Goal: Task Accomplishment & Management: Manage account settings

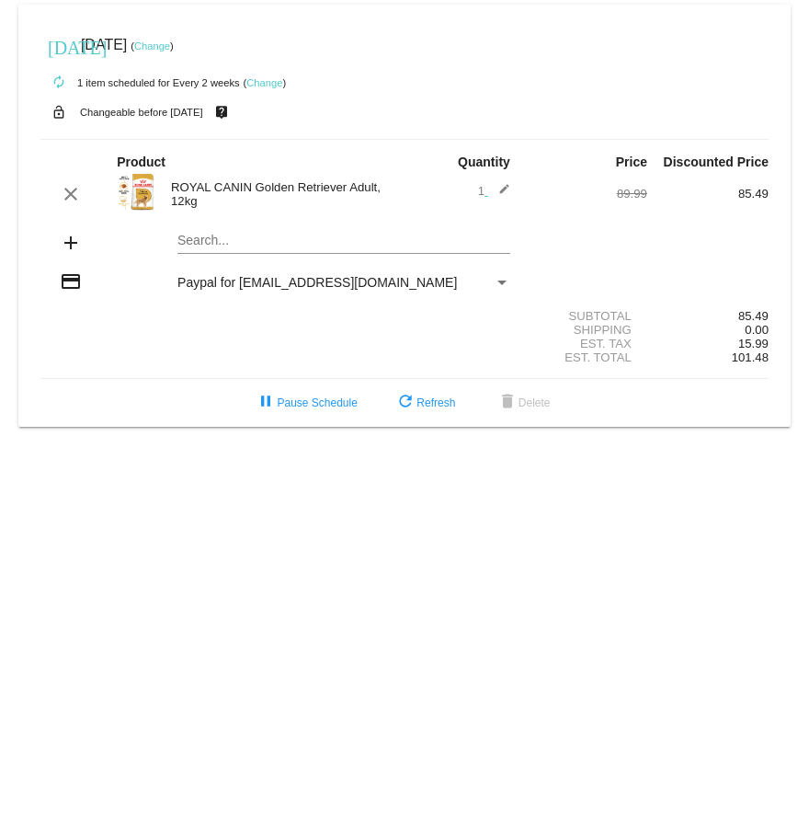
click at [170, 45] on link "Change" at bounding box center [152, 45] width 36 height 11
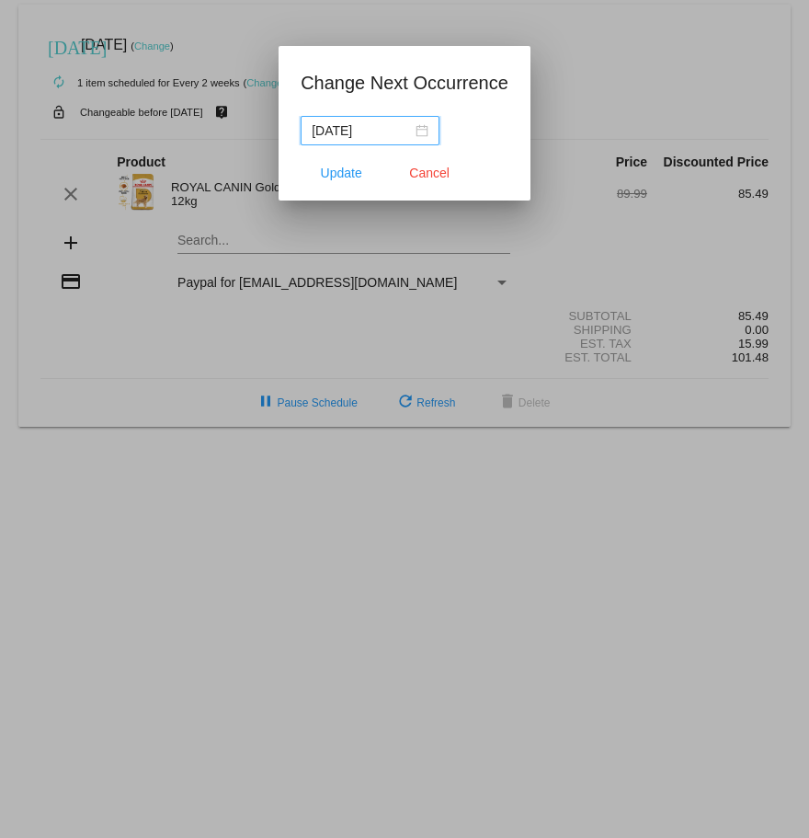
click at [413, 130] on div "[DATE]" at bounding box center [370, 130] width 117 height 20
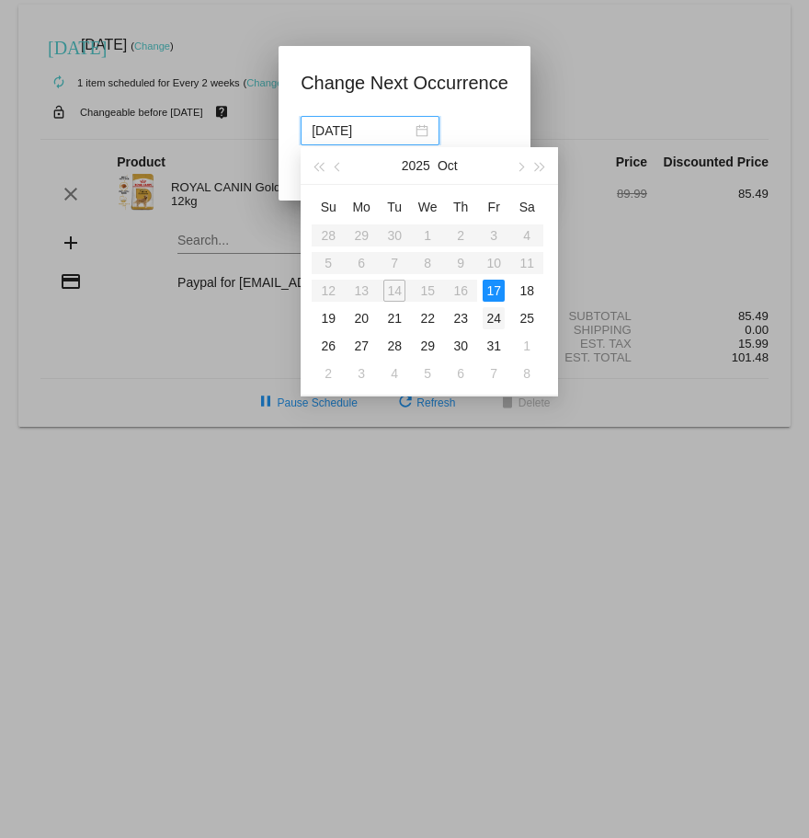
click at [496, 319] on div "24" at bounding box center [494, 318] width 22 height 22
type input "[DATE]"
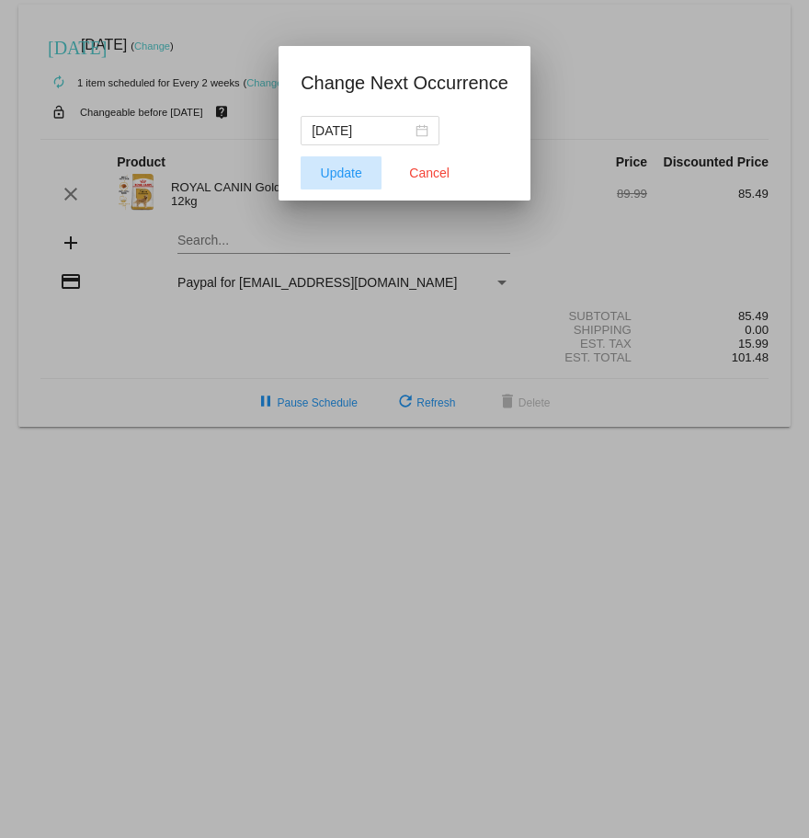
click at [354, 172] on span "Update" at bounding box center [341, 172] width 41 height 15
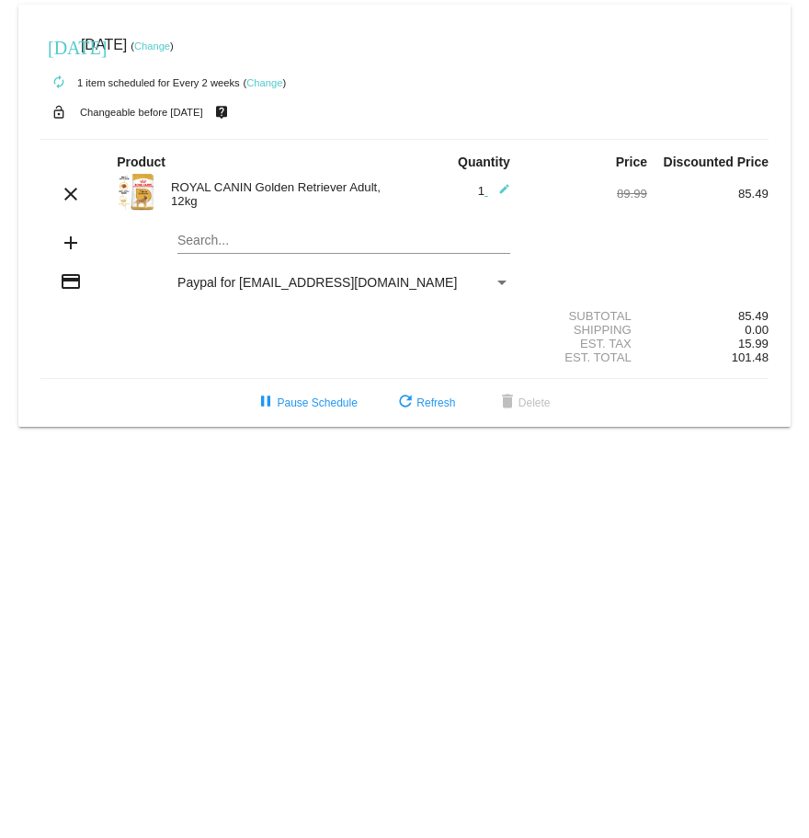
click at [247, 249] on mat-card "[DATE] [DATE] ( Change ) autorenew 1 item scheduled for Every 2 weeks ( Change …" at bounding box center [404, 216] width 772 height 422
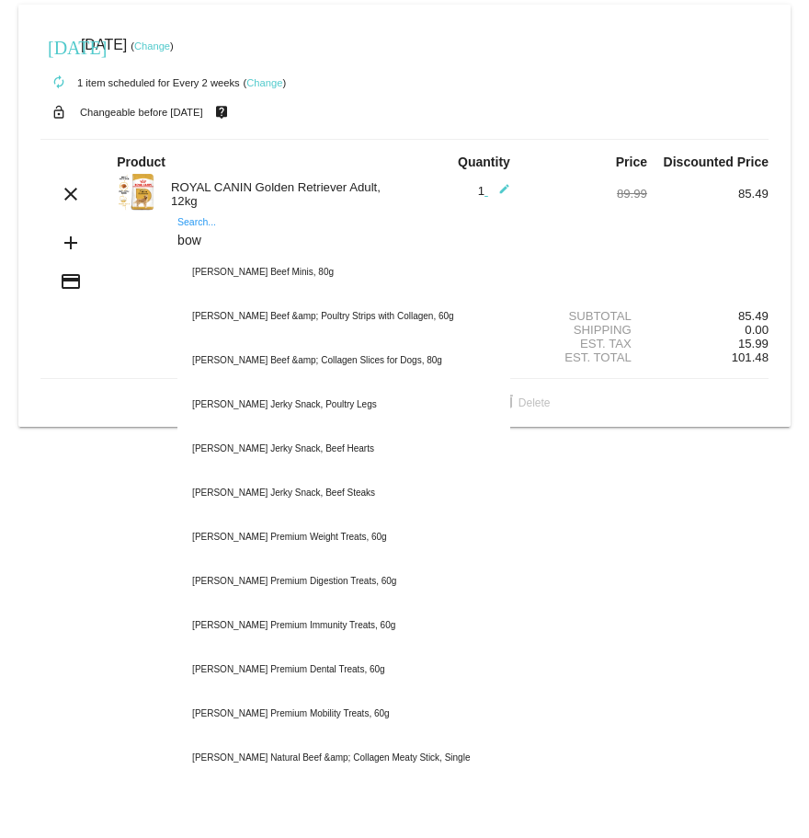
drag, startPoint x: 206, startPoint y: 245, endPoint x: 137, endPoint y: 239, distance: 69.2
click at [177, 239] on input "bow" at bounding box center [343, 241] width 333 height 15
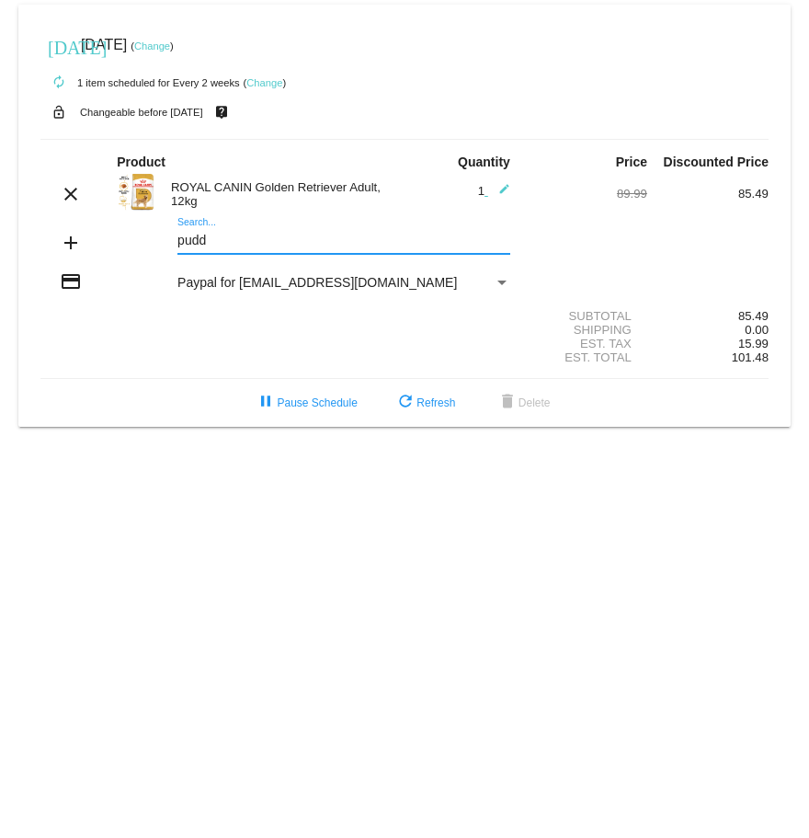
click at [196, 241] on input "pudd" at bounding box center [343, 241] width 333 height 15
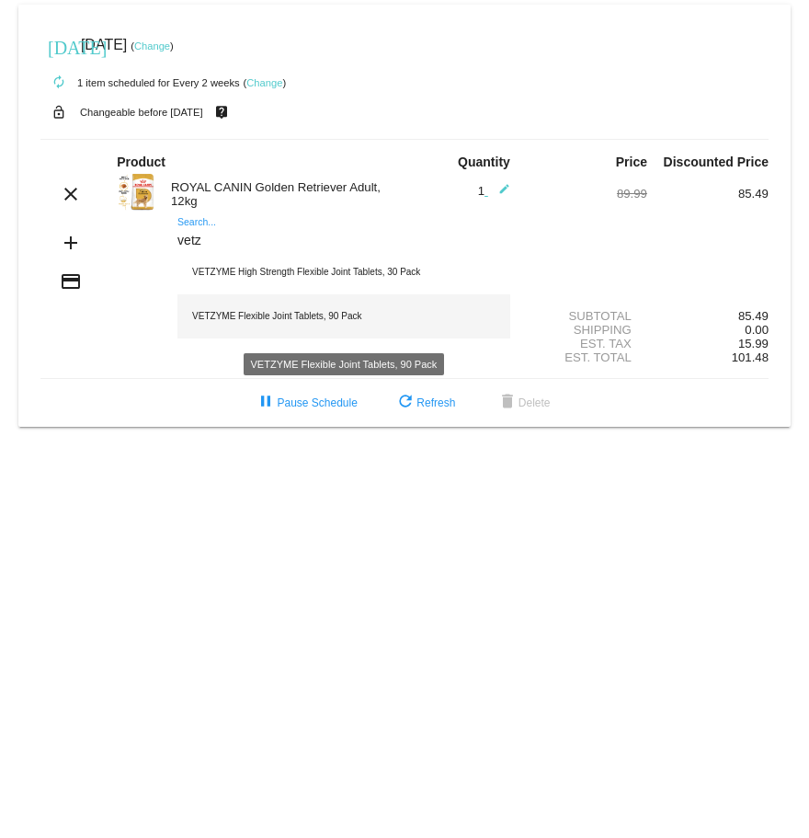
type input "vetz"
click at [267, 319] on div "VETZYME Flexible Joint Tablets, 90 Pack" at bounding box center [343, 316] width 333 height 44
